Goal: Task Accomplishment & Management: Manage account settings

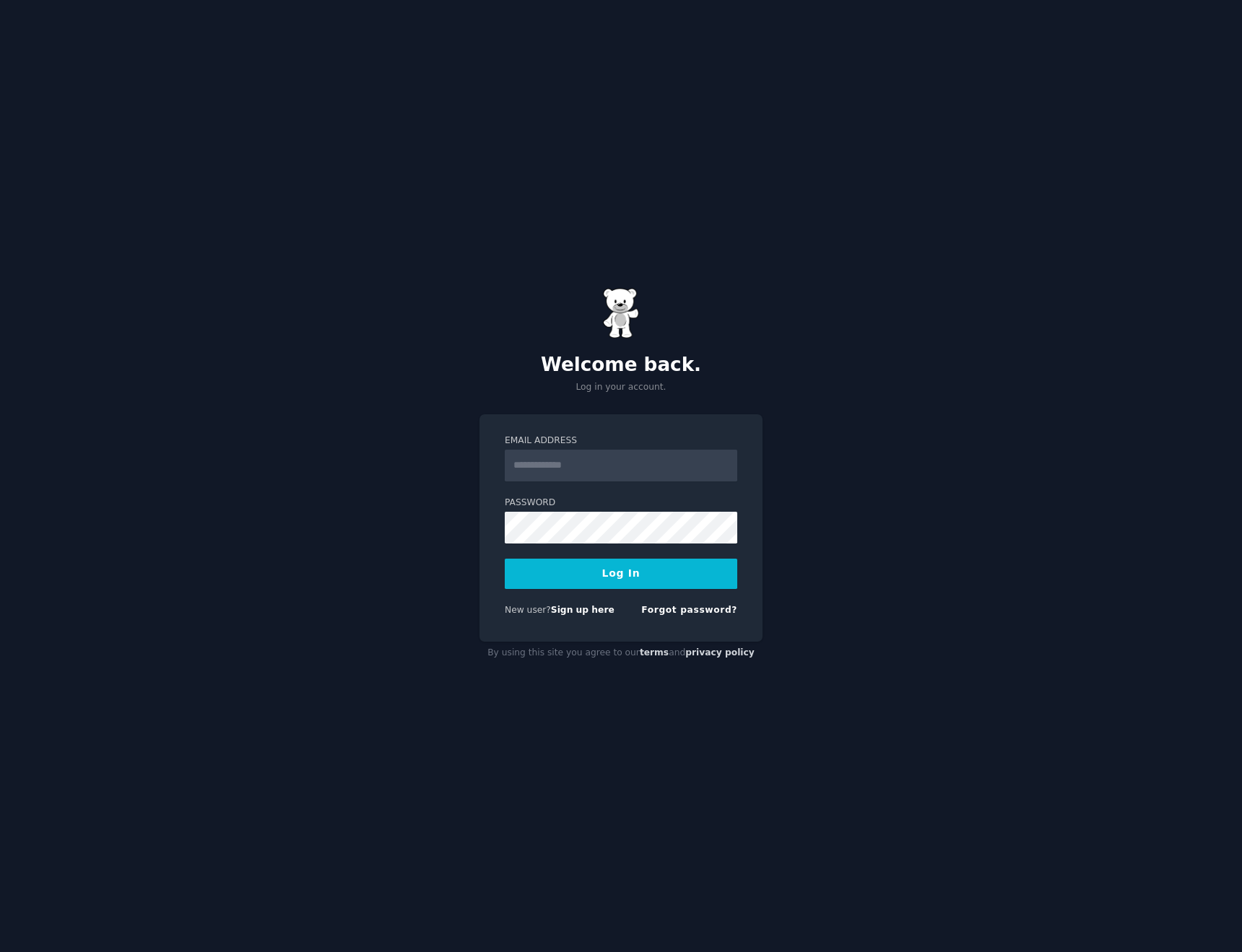
type input "**********"
click at [639, 578] on button "Log In" at bounding box center [621, 574] width 232 height 30
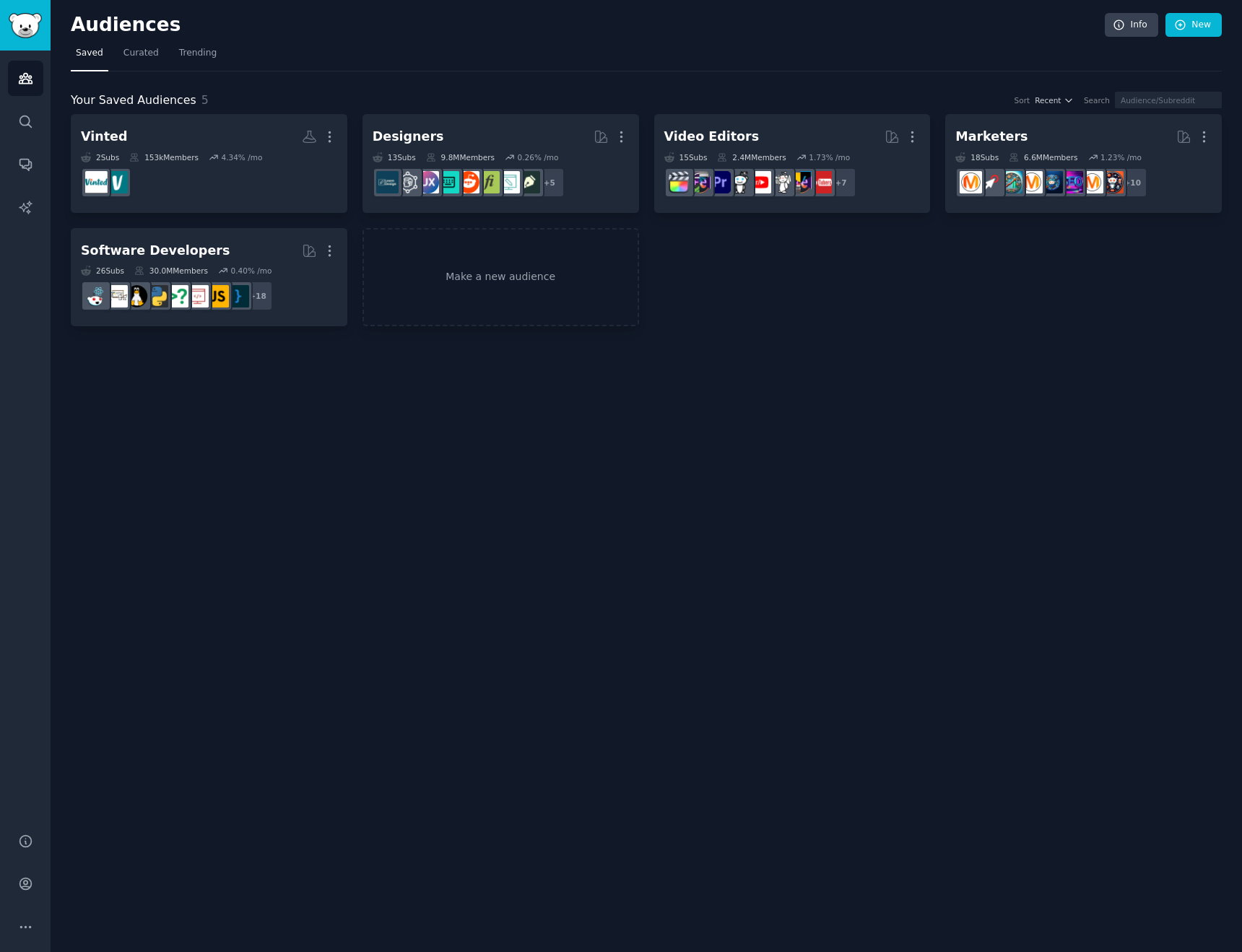
click at [586, 431] on div "Audiences Info New Saved Curated Trending Your Saved Audiences 5 Sort Recent Se…" at bounding box center [646, 476] width 1191 height 952
